Goal: Task Accomplishment & Management: Complete application form

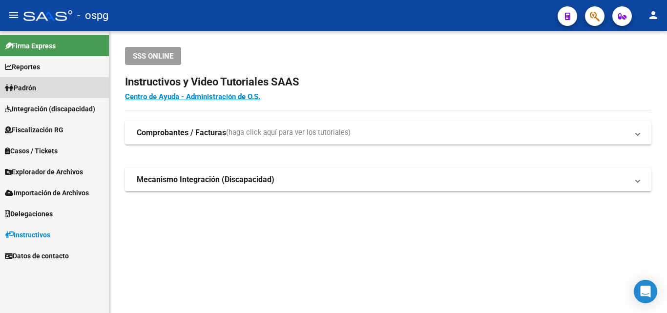
click at [41, 87] on link "Padrón" at bounding box center [54, 87] width 109 height 21
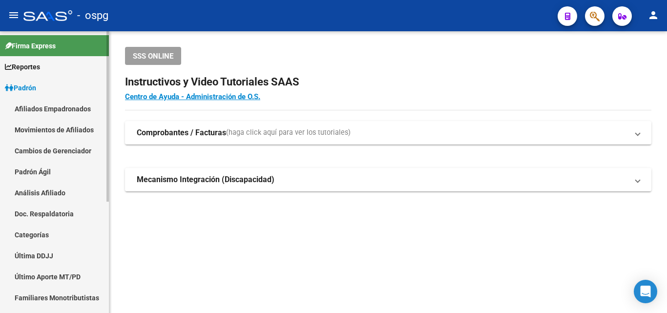
click at [47, 192] on link "Análisis Afiliado" at bounding box center [54, 192] width 109 height 21
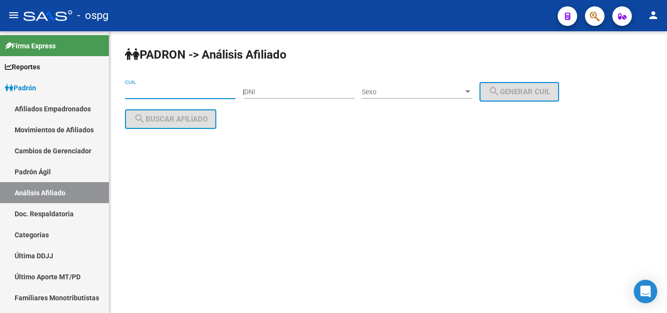
click at [136, 91] on input "CUIL" at bounding box center [180, 92] width 110 height 8
paste input "20-39348492-7"
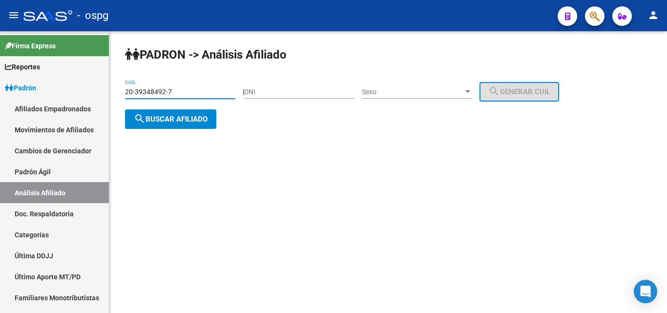
type input "20-39348492-7"
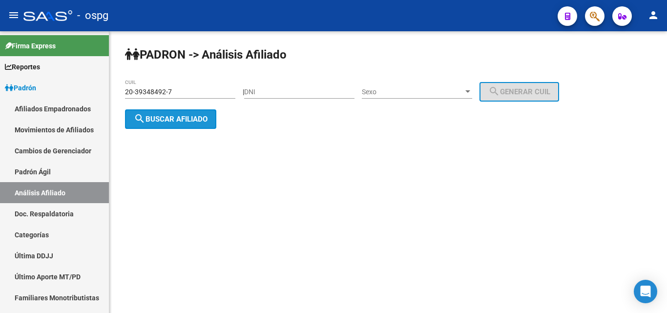
click at [197, 120] on span "search Buscar afiliado" at bounding box center [171, 119] width 74 height 9
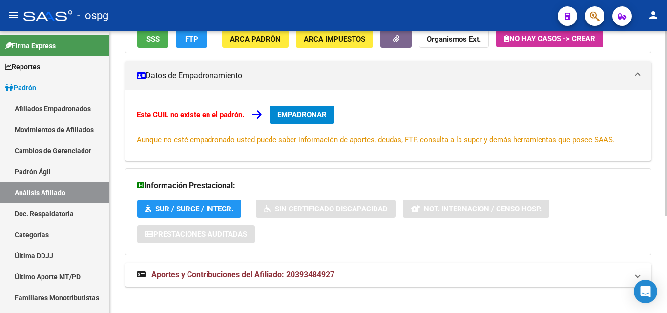
scroll to position [148, 0]
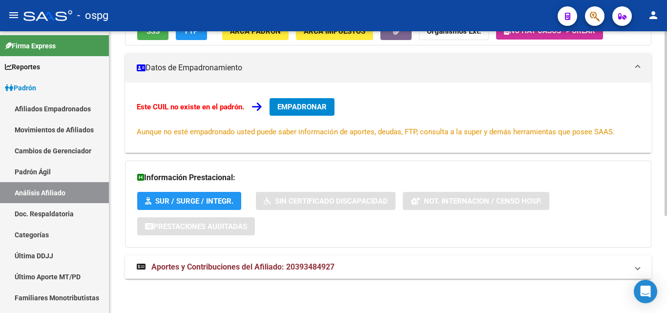
drag, startPoint x: 225, startPoint y: 267, endPoint x: 243, endPoint y: 261, distance: 18.1
click at [226, 265] on span "Aportes y Contribuciones del Afiliado: 20393484927" at bounding box center [242, 266] width 183 height 9
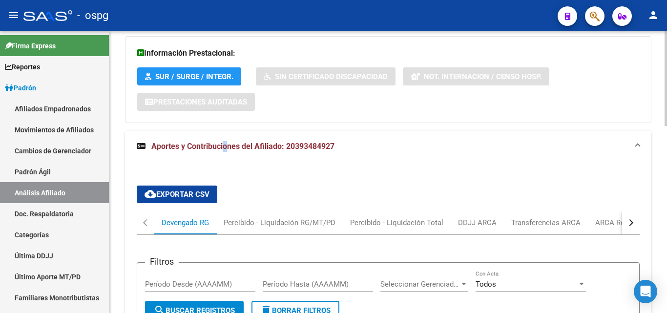
scroll to position [352, 0]
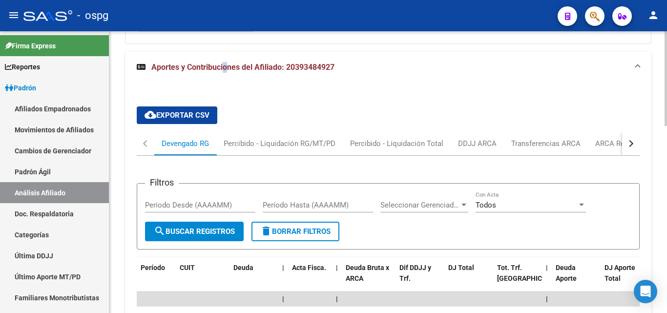
drag, startPoint x: 638, startPoint y: 141, endPoint x: 633, endPoint y: 141, distance: 5.4
click at [633, 141] on button "button" at bounding box center [631, 143] width 18 height 23
click at [608, 139] on div "ARCA Relaciones Laborales" at bounding box center [571, 143] width 91 height 11
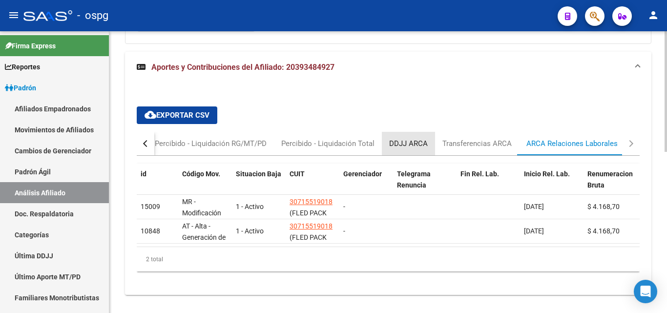
click at [413, 140] on div "DDJJ ARCA" at bounding box center [408, 143] width 39 height 11
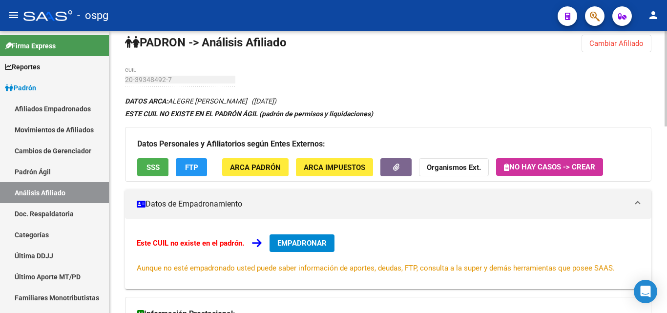
scroll to position [0, 0]
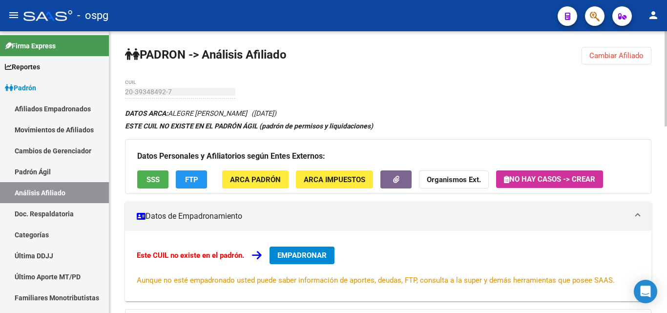
click at [332, 254] on button "EMPADRONAR" at bounding box center [301, 255] width 65 height 18
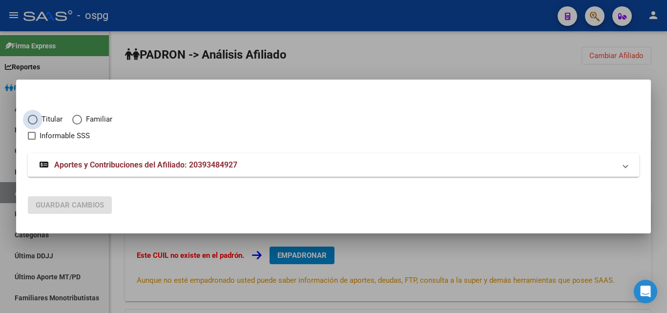
click at [38, 117] on label "Titular" at bounding box center [50, 119] width 44 height 11
click at [38, 117] on input "Titular" at bounding box center [33, 120] width 10 height 10
radio input "true"
checkbox input "true"
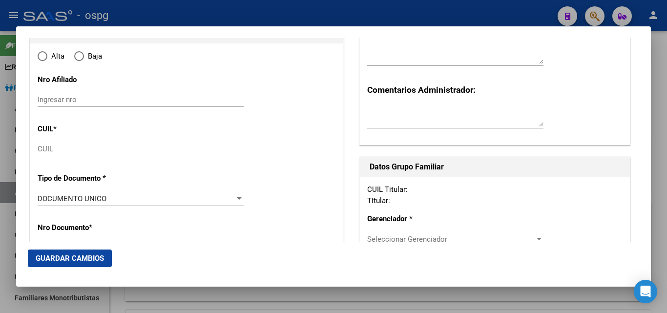
type input "20-39348492-7"
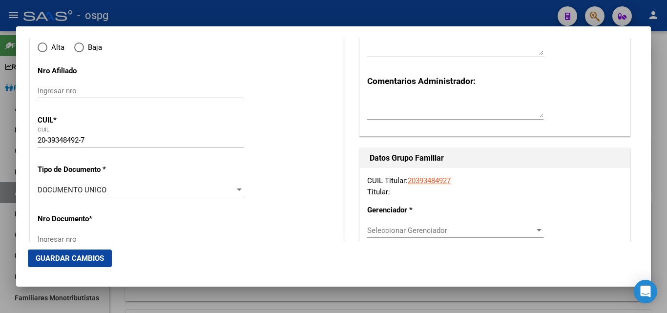
radio input "true"
type input "39348492"
type input "ALEGRE"
type input "[PERSON_NAME]"
type input "[DATE]"
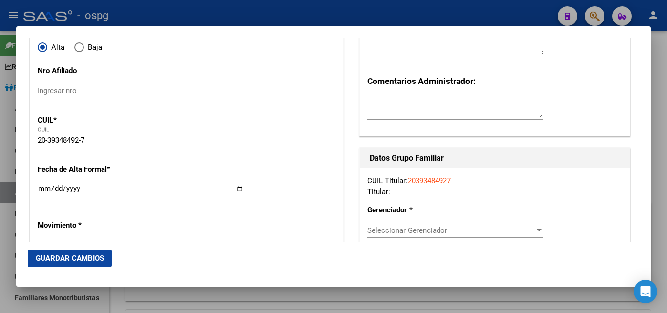
type input "MORENO"
type input "1744"
type input "CORRIENTES"
type input "2418"
click at [46, 187] on input "Ingresar fecha" at bounding box center [141, 192] width 206 height 16
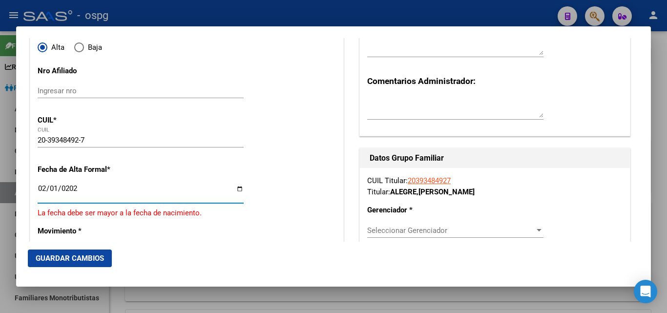
type input "[DATE]"
click at [52, 189] on input "Ingresar fecha" at bounding box center [141, 192] width 206 height 16
click at [39, 187] on input "Ingresar fecha" at bounding box center [141, 192] width 206 height 16
type input "[DATE]"
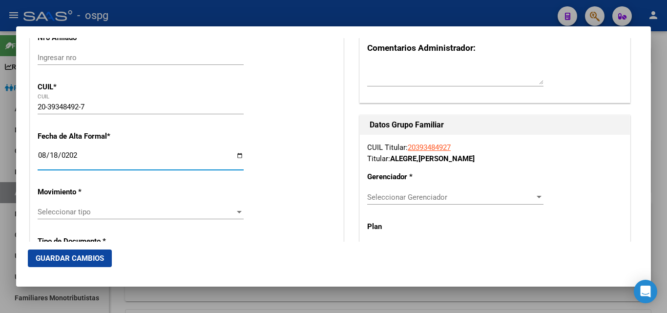
scroll to position [195, 0]
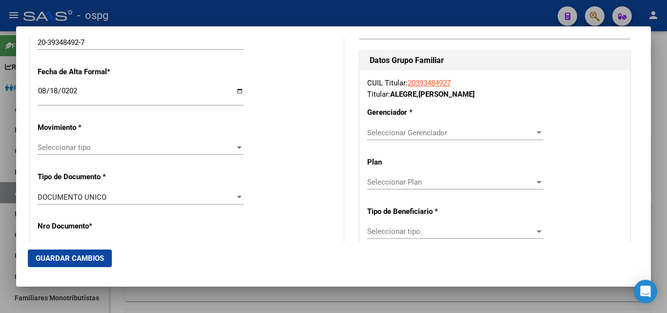
click at [103, 156] on div "Seleccionar tipo Seleccionar tipo" at bounding box center [141, 152] width 206 height 24
click at [99, 143] on div "Seleccionar tipo Seleccionar tipo" at bounding box center [141, 147] width 206 height 15
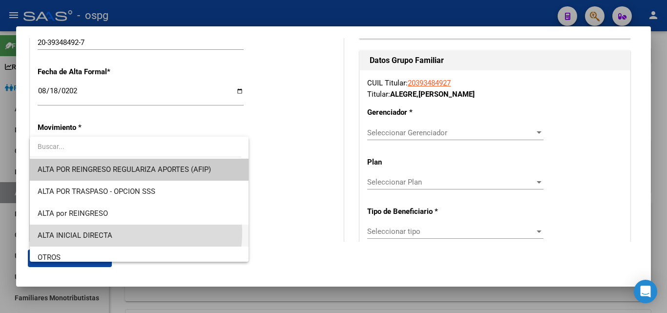
click at [131, 233] on span "ALTA INICIAL DIRECTA" at bounding box center [139, 236] width 203 height 22
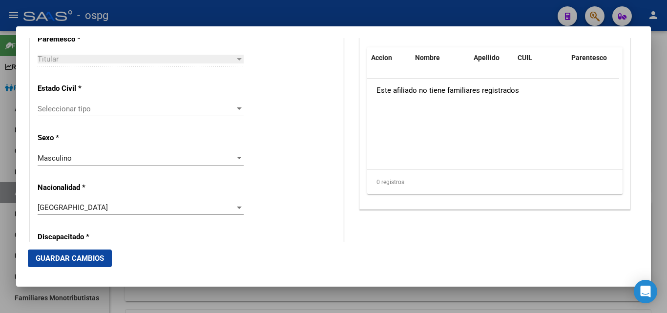
scroll to position [634, 0]
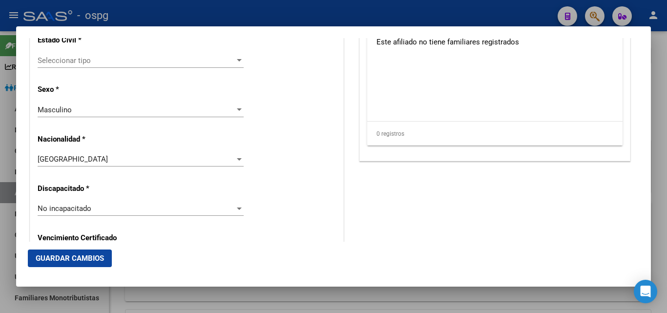
drag, startPoint x: 168, startPoint y: 58, endPoint x: 173, endPoint y: 58, distance: 5.4
click at [173, 58] on span "Seleccionar tipo" at bounding box center [136, 60] width 197 height 9
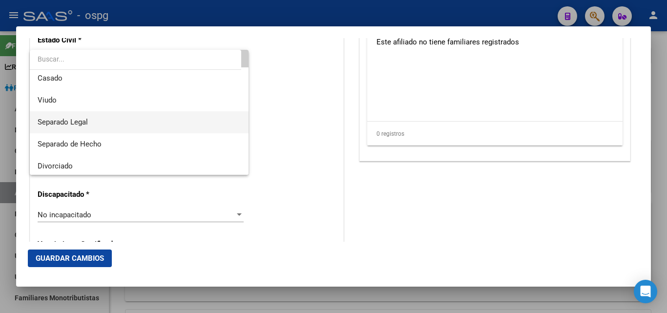
scroll to position [51, 0]
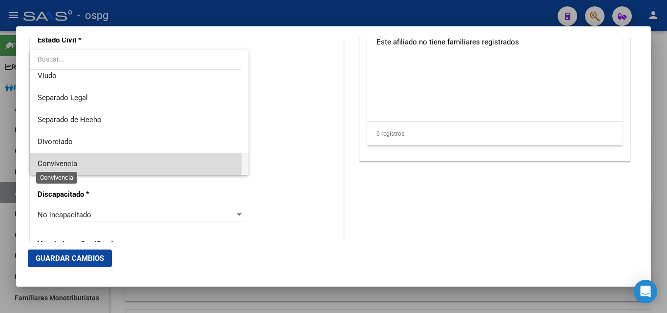
click at [71, 163] on span "Convivencia" at bounding box center [58, 163] width 40 height 9
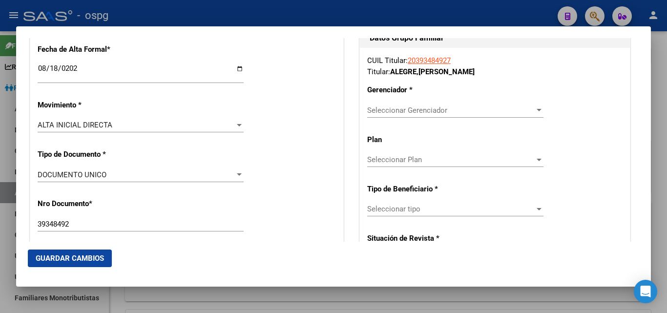
scroll to position [211, 0]
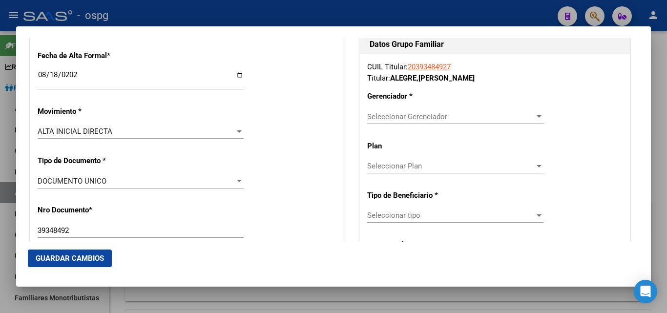
click at [446, 117] on span "Seleccionar Gerenciador" at bounding box center [450, 116] width 167 height 9
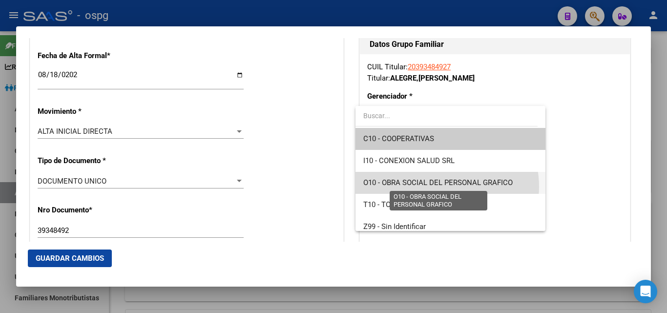
click at [441, 186] on span "O10 - OBRA SOCIAL DEL PERSONAL GRAFICO" at bounding box center [437, 182] width 149 height 9
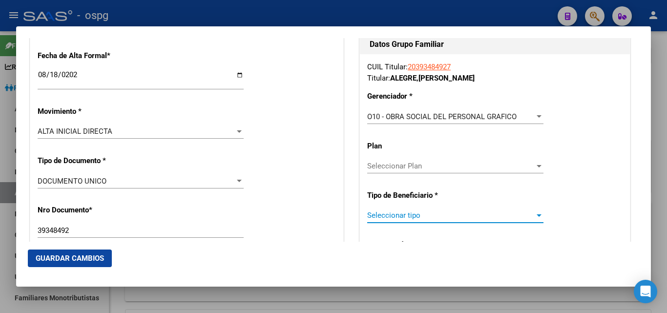
click at [440, 212] on span "Seleccionar tipo" at bounding box center [450, 215] width 167 height 9
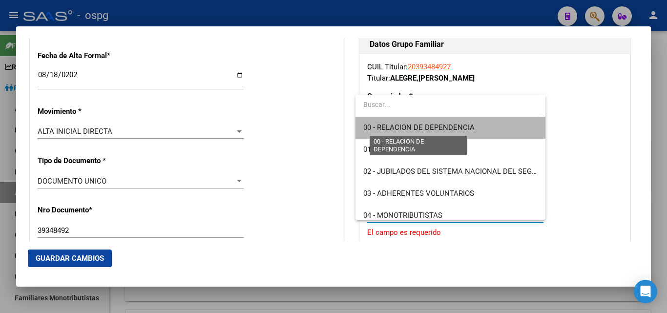
click at [461, 130] on span "00 - RELACION DE DEPENDENCIA" at bounding box center [418, 127] width 111 height 9
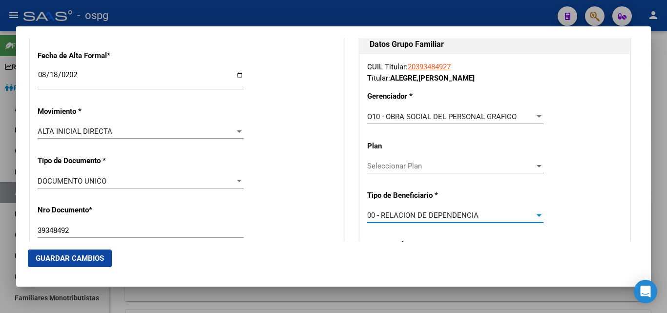
type input "30-71551901-8"
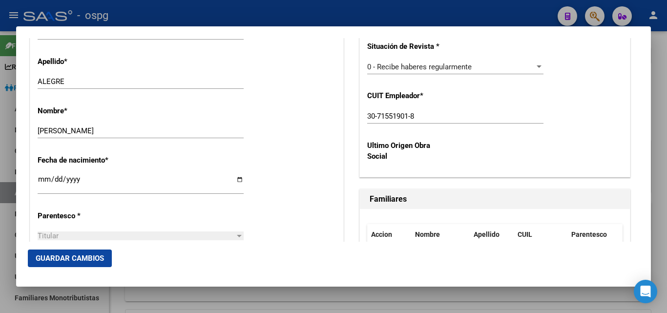
scroll to position [455, 0]
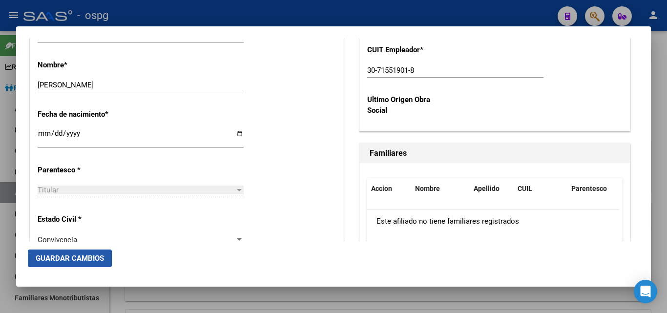
click at [60, 260] on span "Guardar Cambios" at bounding box center [70, 258] width 68 height 9
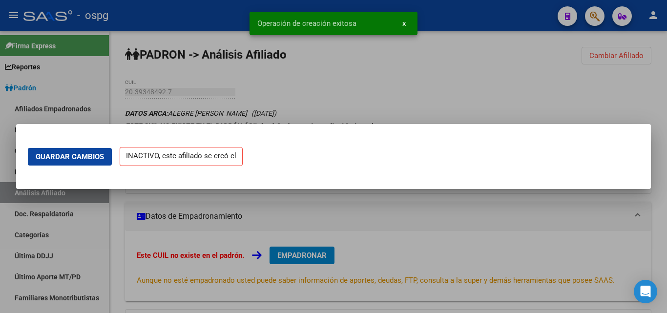
scroll to position [0, 0]
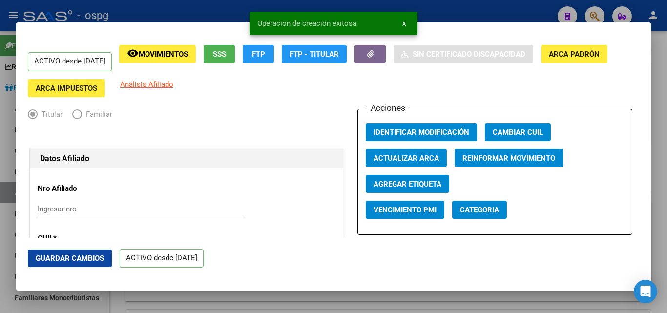
click at [666, 77] on div at bounding box center [333, 156] width 667 height 313
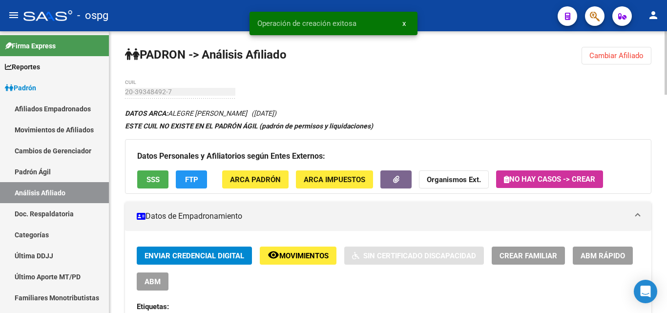
click at [617, 53] on span "Cambiar Afiliado" at bounding box center [616, 55] width 54 height 9
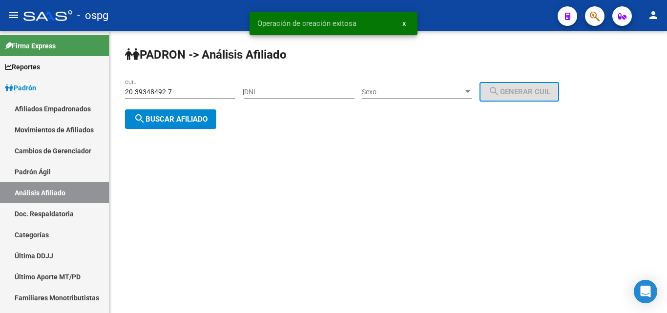
drag, startPoint x: 180, startPoint y: 105, endPoint x: 188, endPoint y: 106, distance: 8.4
click at [187, 106] on div "20-39348492-7 CUIL" at bounding box center [180, 93] width 110 height 28
click at [191, 111] on button "search Buscar afiliado" at bounding box center [170, 119] width 91 height 20
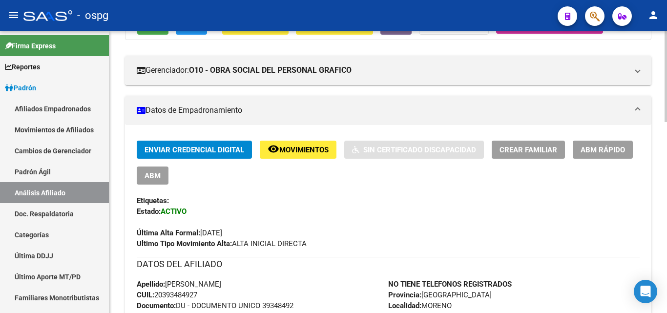
scroll to position [146, 0]
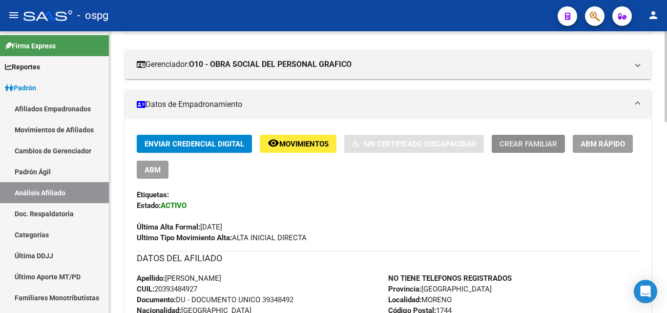
click at [549, 143] on span "Crear Familiar" at bounding box center [528, 144] width 58 height 9
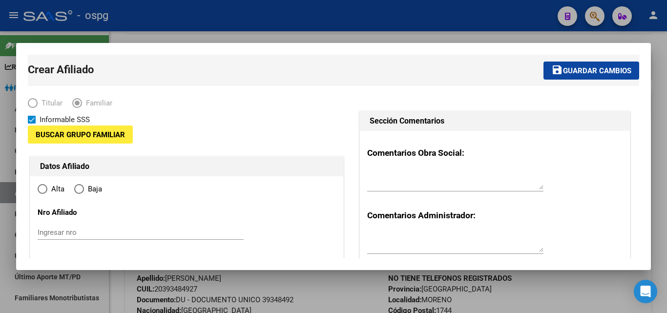
type input "30-71551901-8"
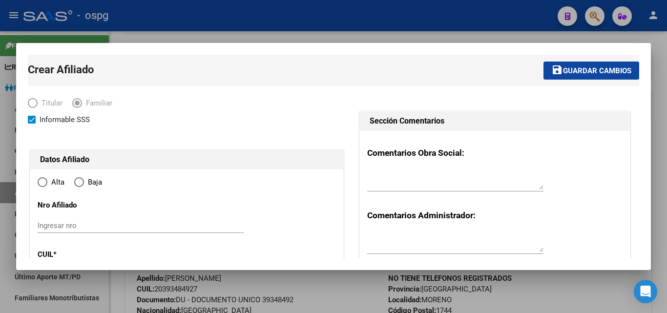
type input "MORENO"
type input "1744"
type input "CORRIENTES"
type input "2418"
radio input "true"
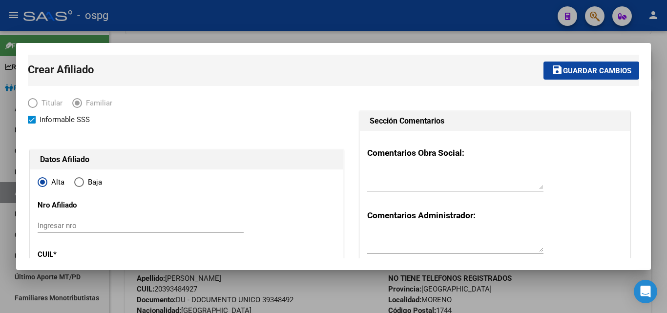
type input "30-71551901-8"
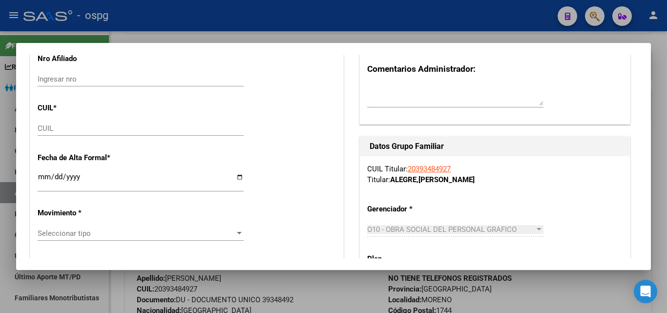
scroll to position [0, 0]
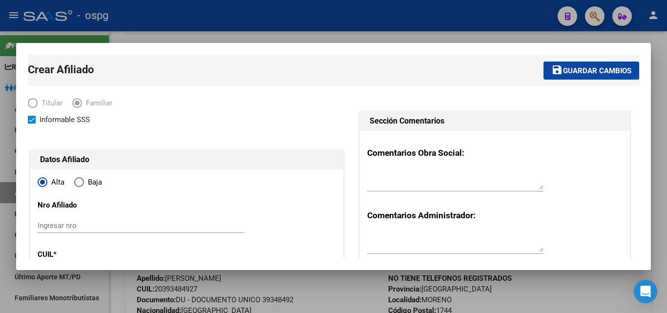
click at [660, 67] on div at bounding box center [333, 156] width 667 height 313
